Goal: Find specific page/section: Find specific page/section

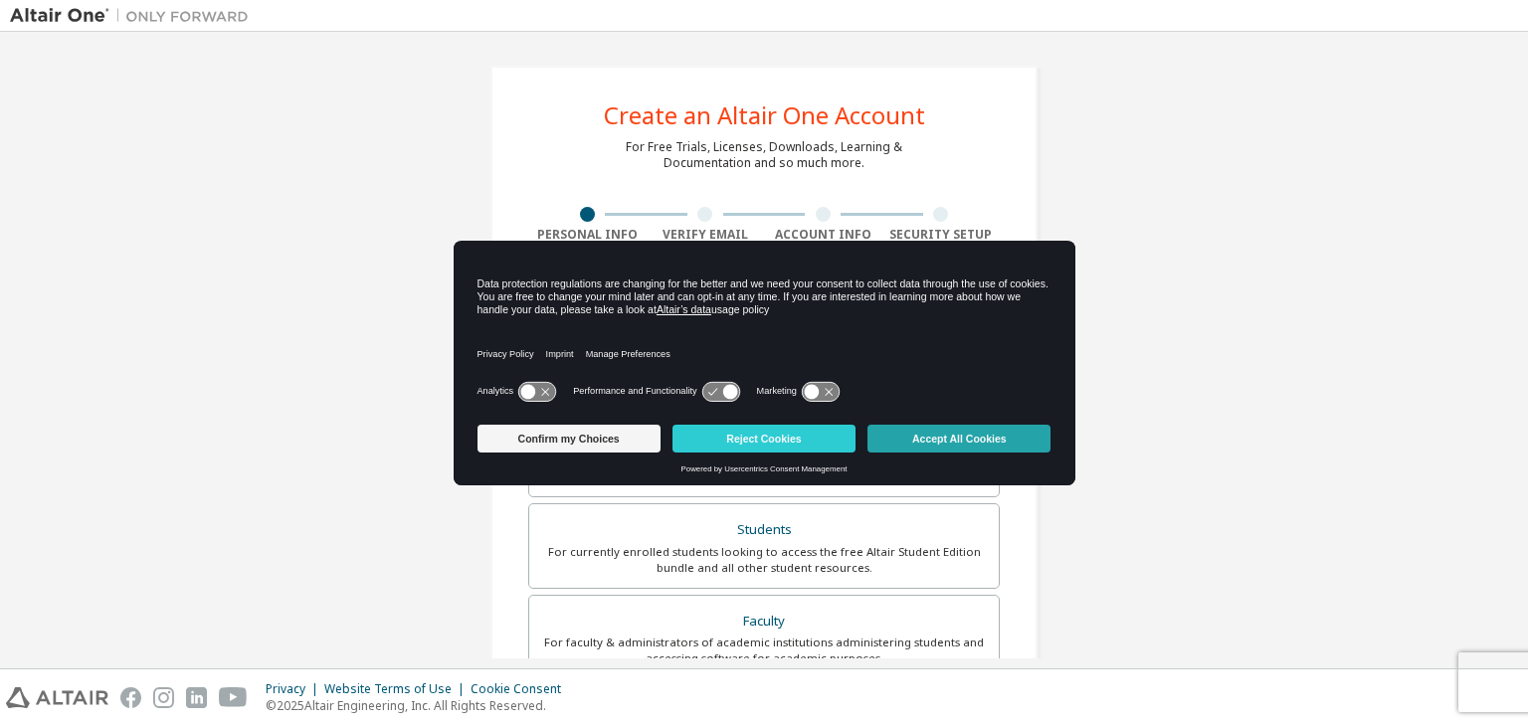
click at [1007, 436] on button "Accept All Cookies" at bounding box center [958, 439] width 183 height 28
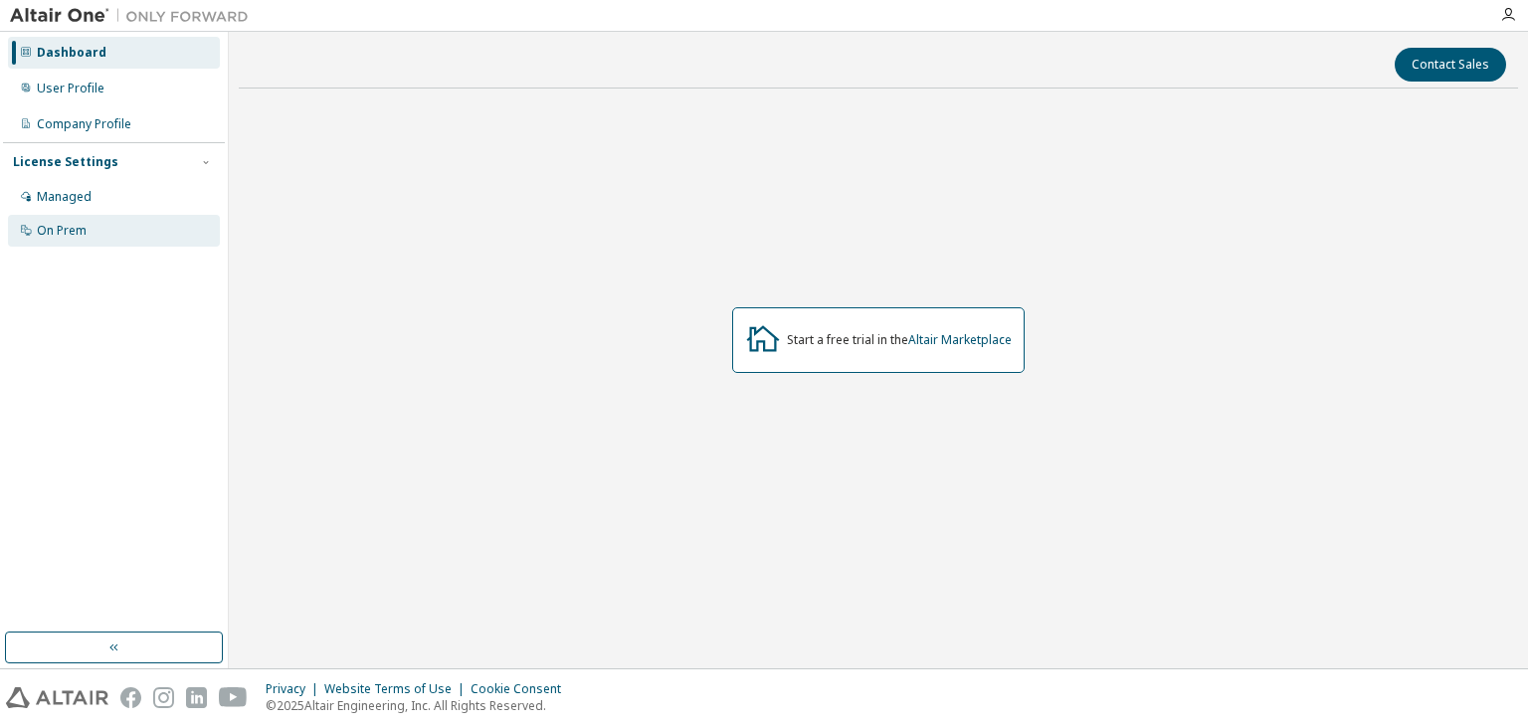
click at [72, 225] on div "On Prem" at bounding box center [62, 231] width 50 height 16
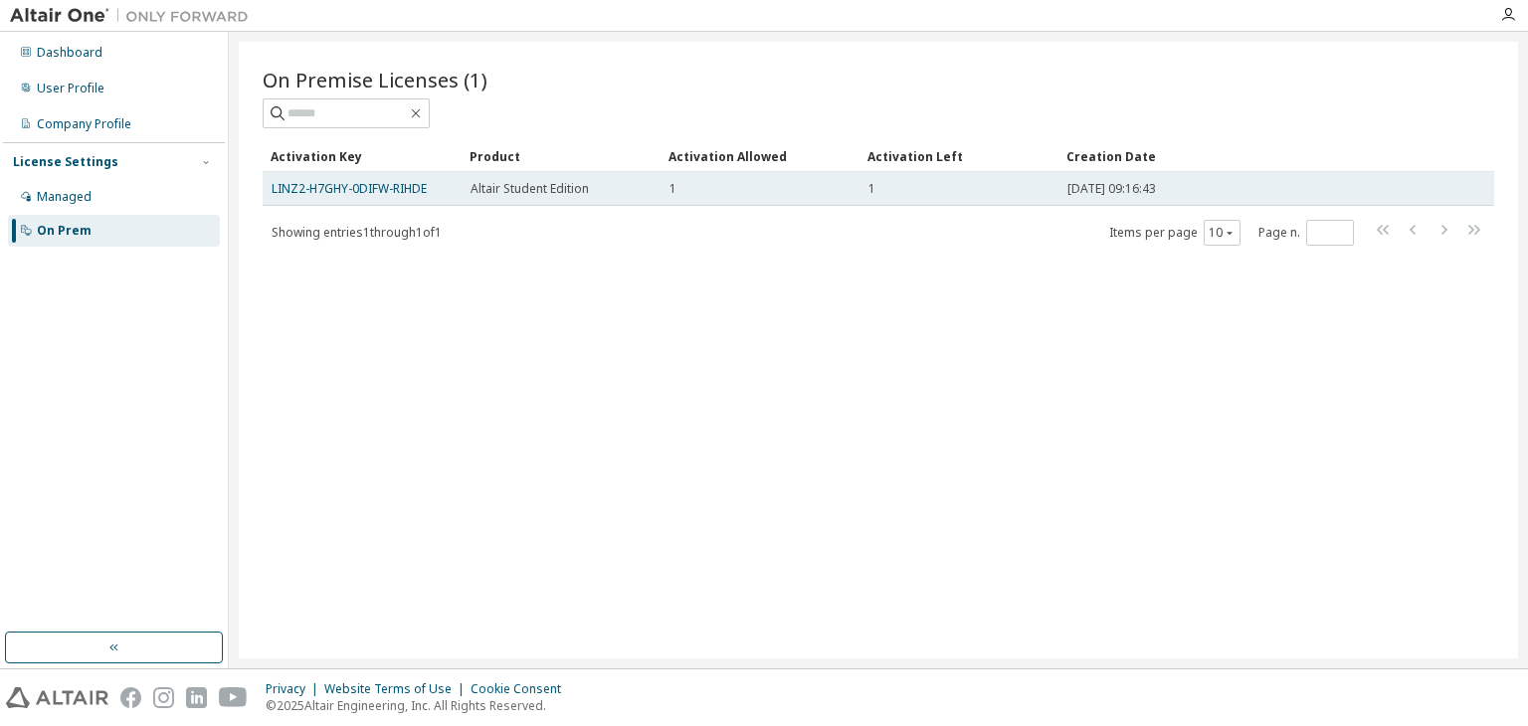
click at [384, 196] on td "LINZ2-H7GHY-0DIFW-RIHDE" at bounding box center [362, 189] width 199 height 34
click at [390, 189] on link "LINZ2-H7GHY-0DIFW-RIHDE" at bounding box center [349, 188] width 155 height 17
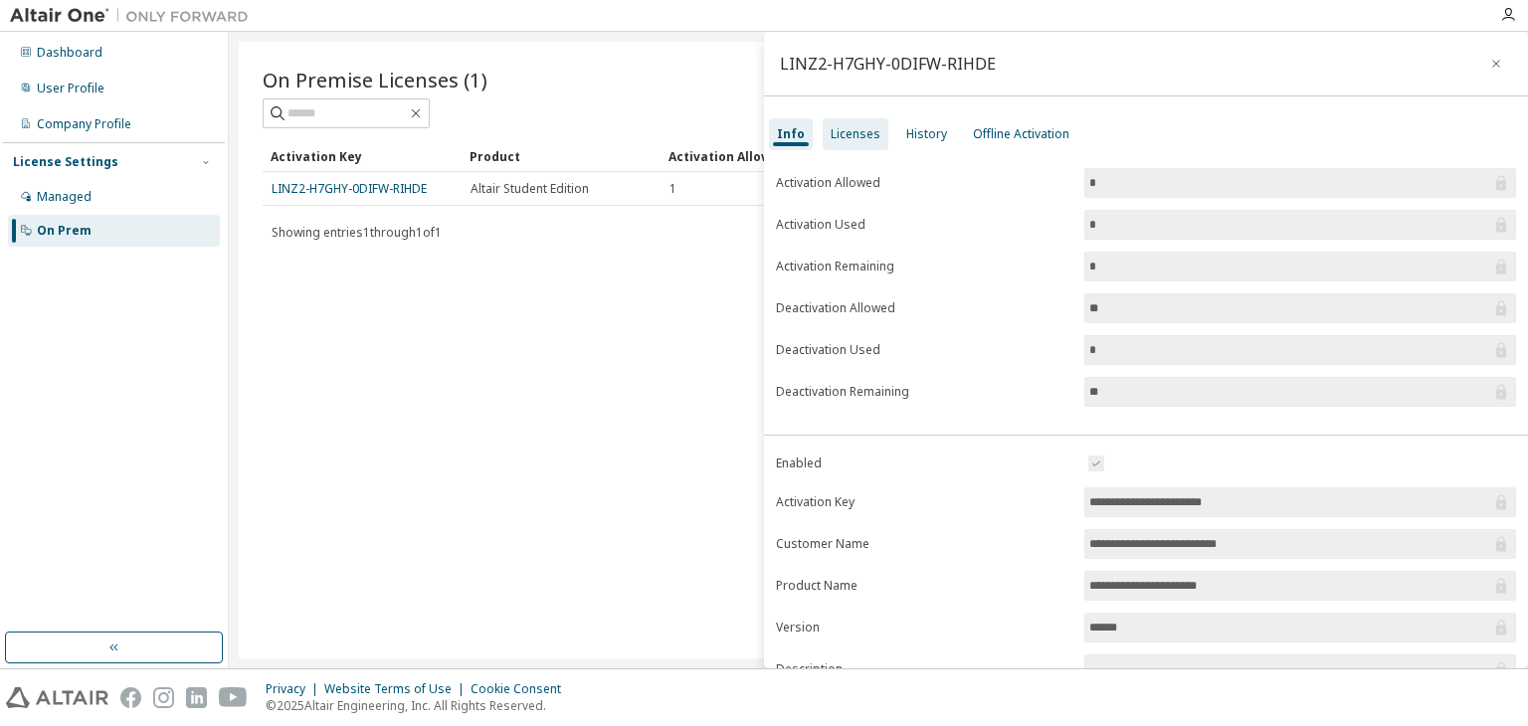
click at [851, 119] on div "Licenses" at bounding box center [856, 134] width 66 height 32
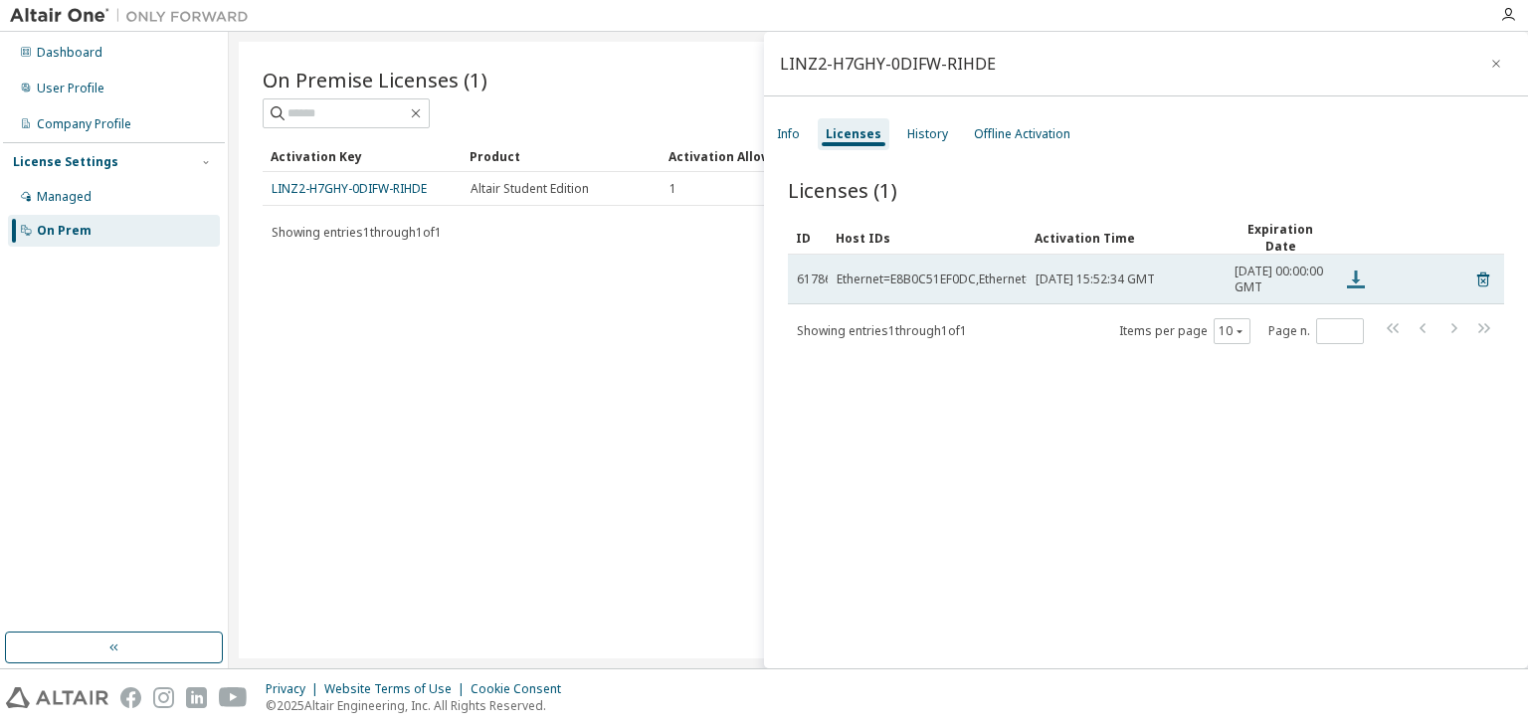
click at [1357, 283] on icon at bounding box center [1356, 280] width 18 height 18
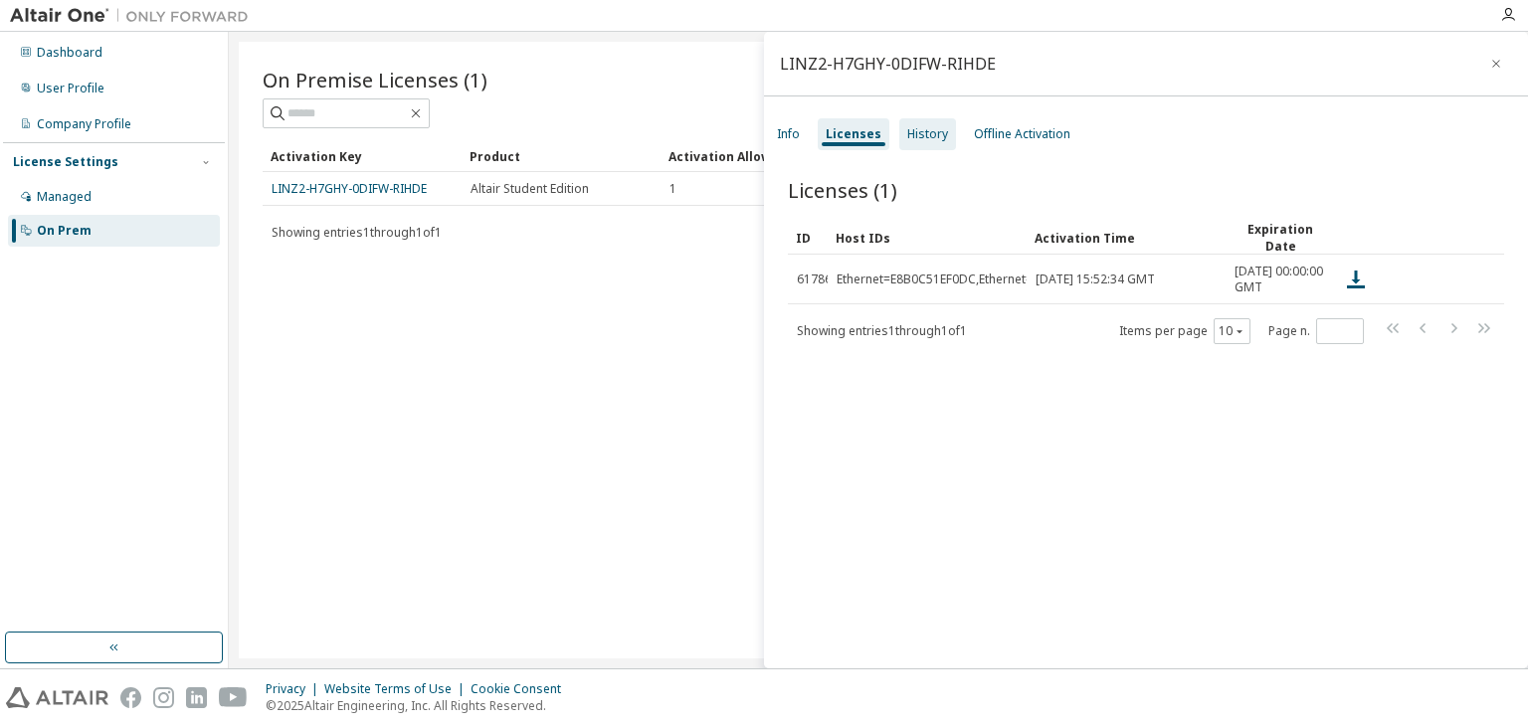
click at [923, 149] on div "History" at bounding box center [927, 134] width 57 height 32
